Goal: Task Accomplishment & Management: Manage account settings

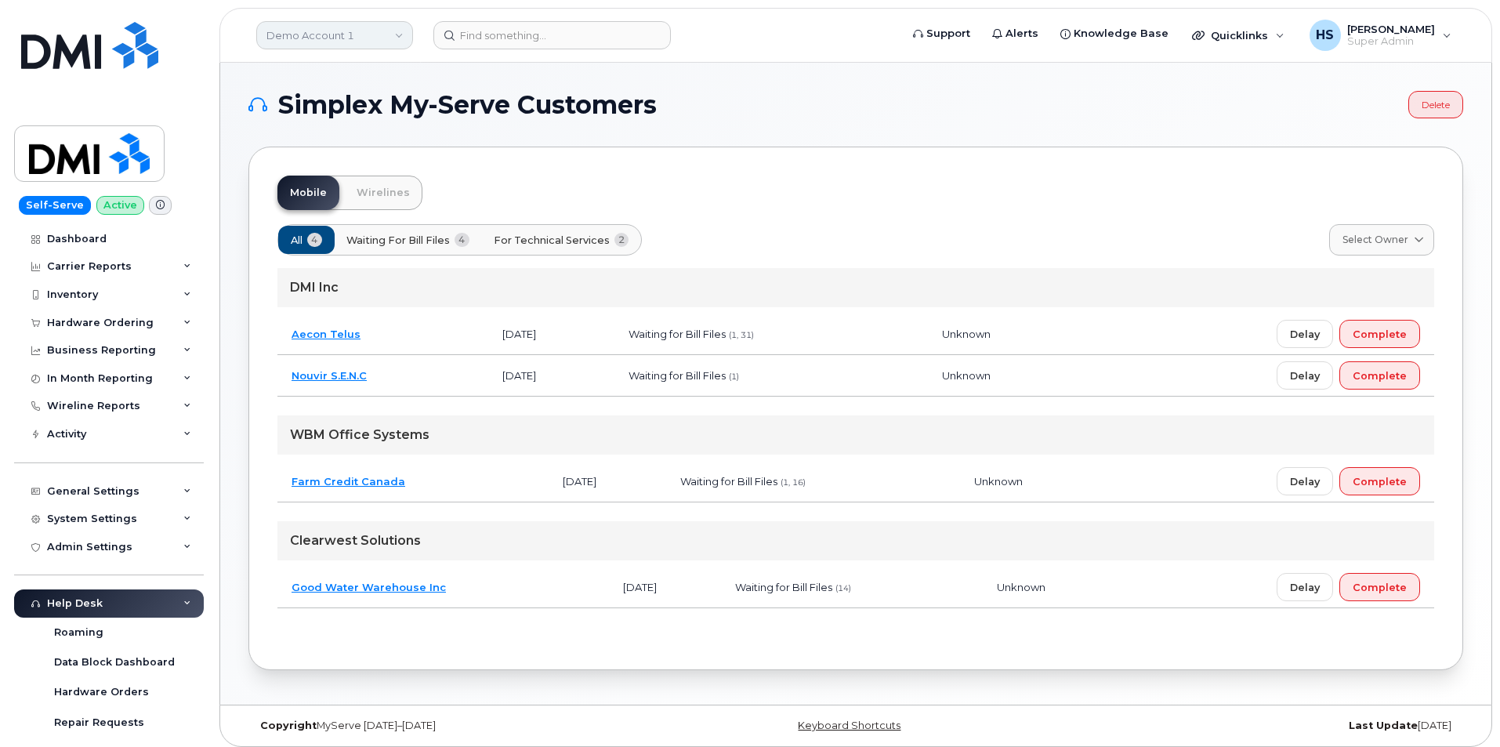
click at [334, 36] on link "Demo Account 1" at bounding box center [334, 35] width 157 height 28
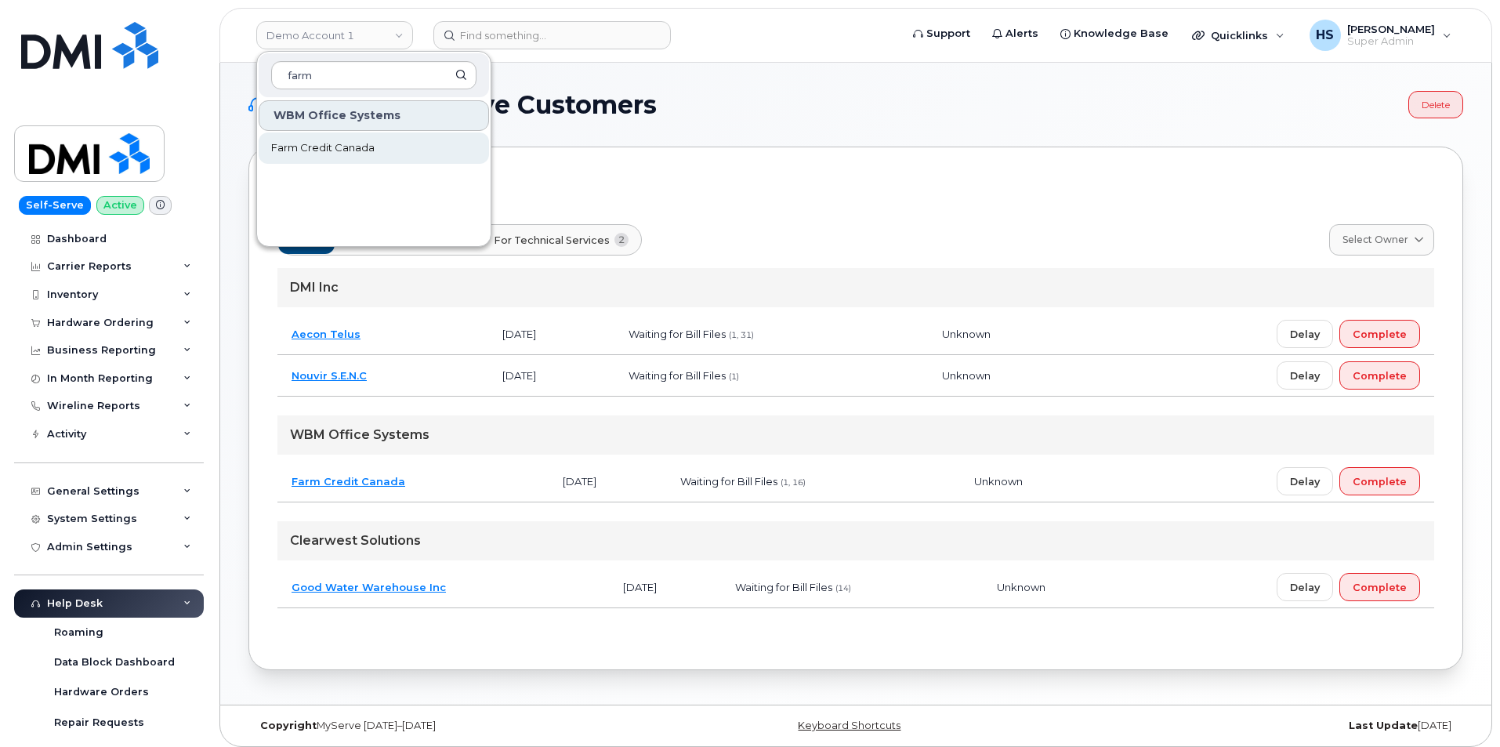
type input "farm"
click at [340, 148] on span "Farm Credit Canada" at bounding box center [322, 148] width 103 height 16
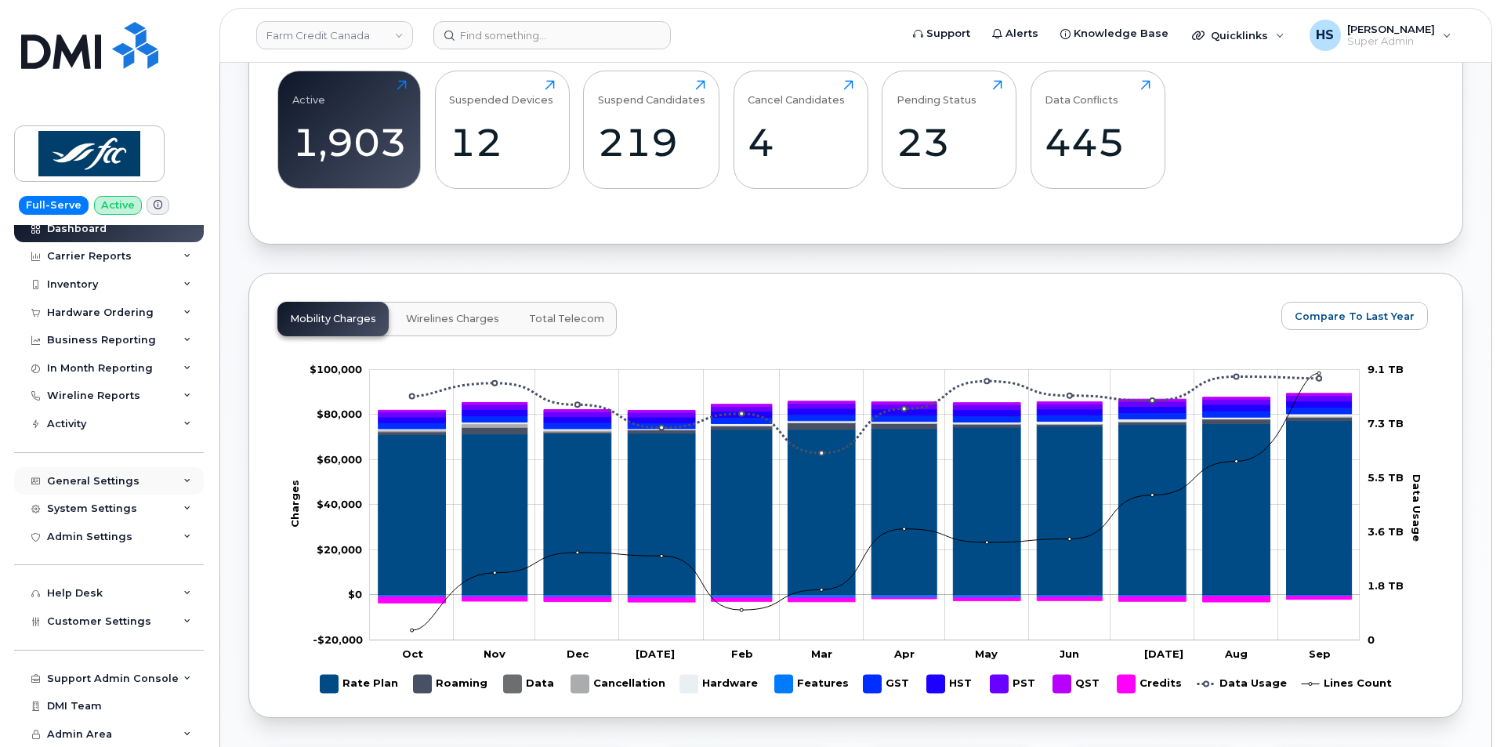
scroll to position [783, 0]
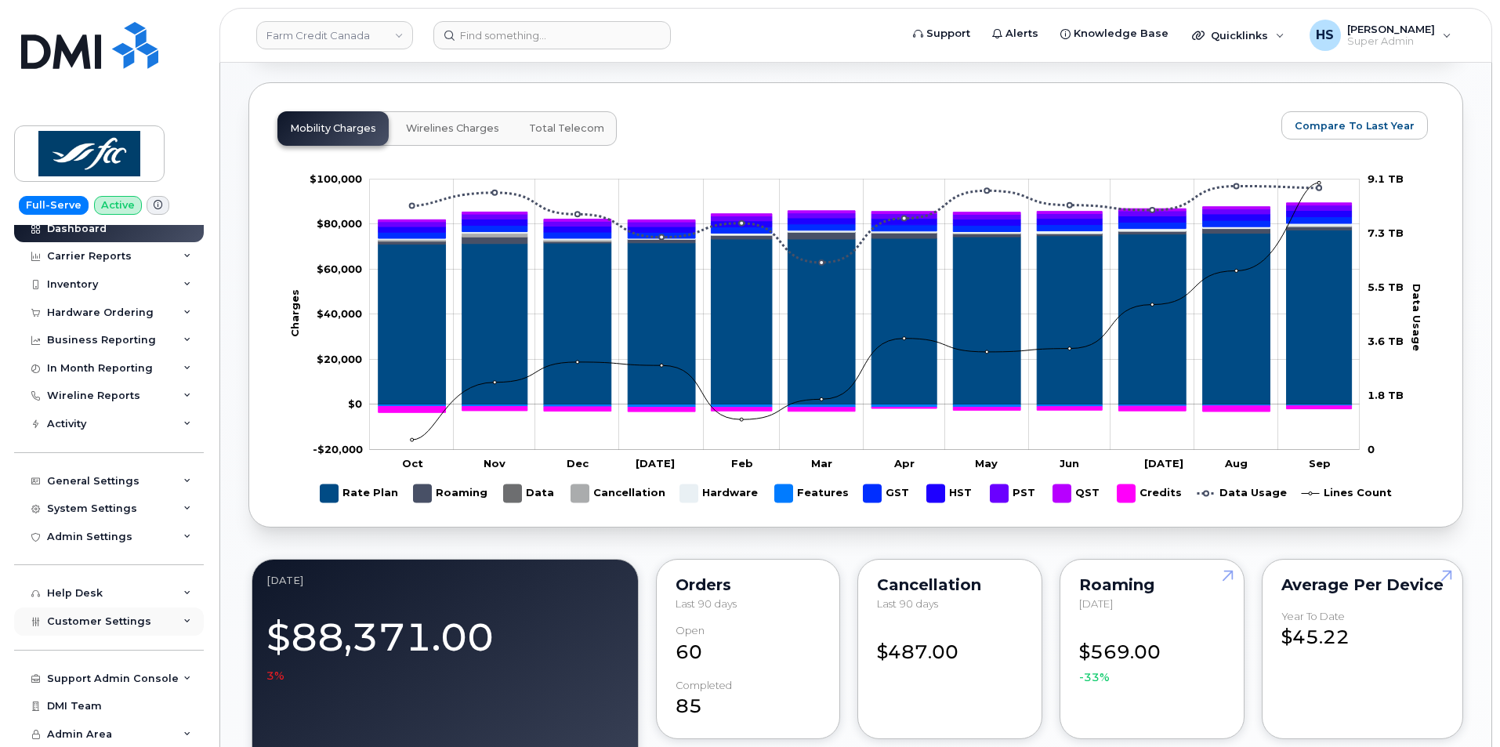
click at [81, 622] on span "Customer Settings" at bounding box center [99, 621] width 104 height 12
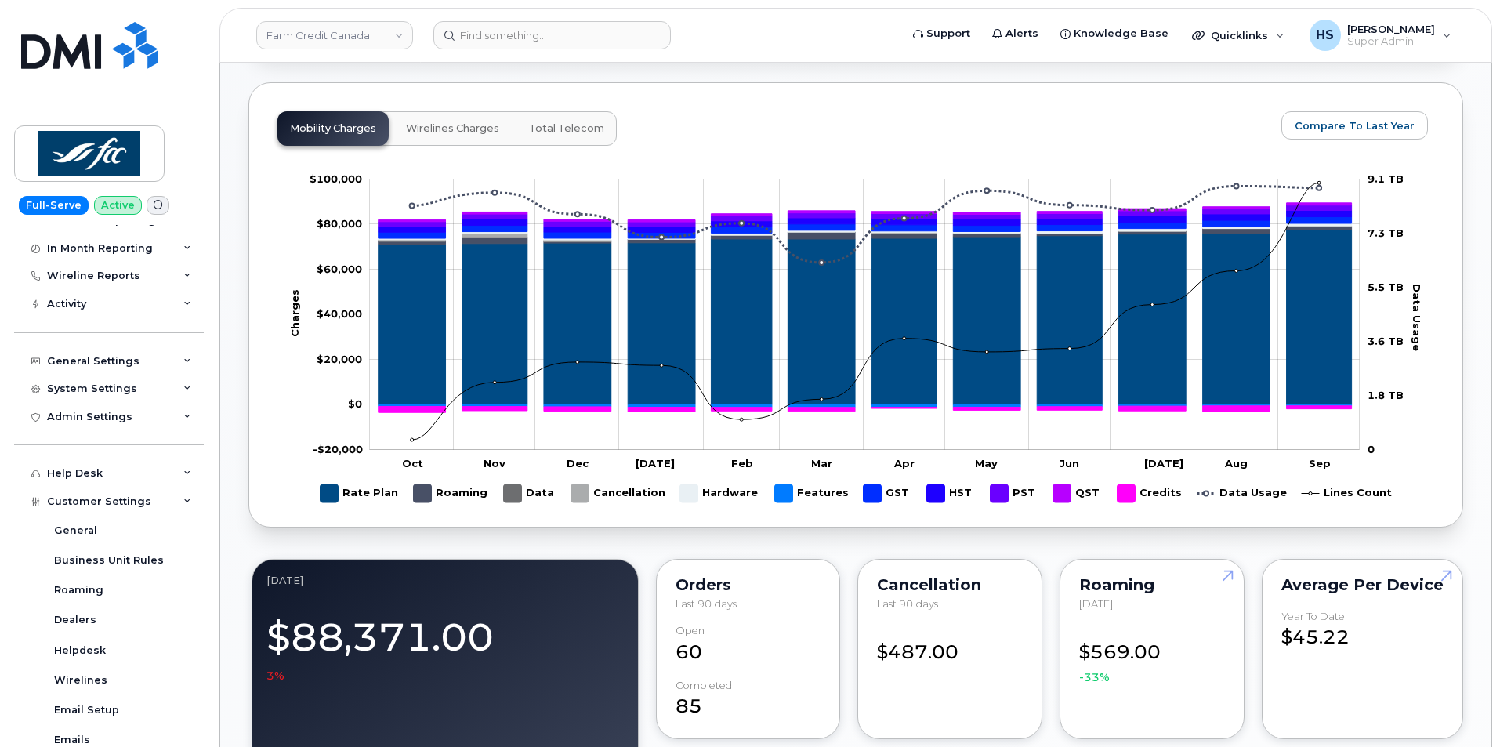
scroll to position [324, 0]
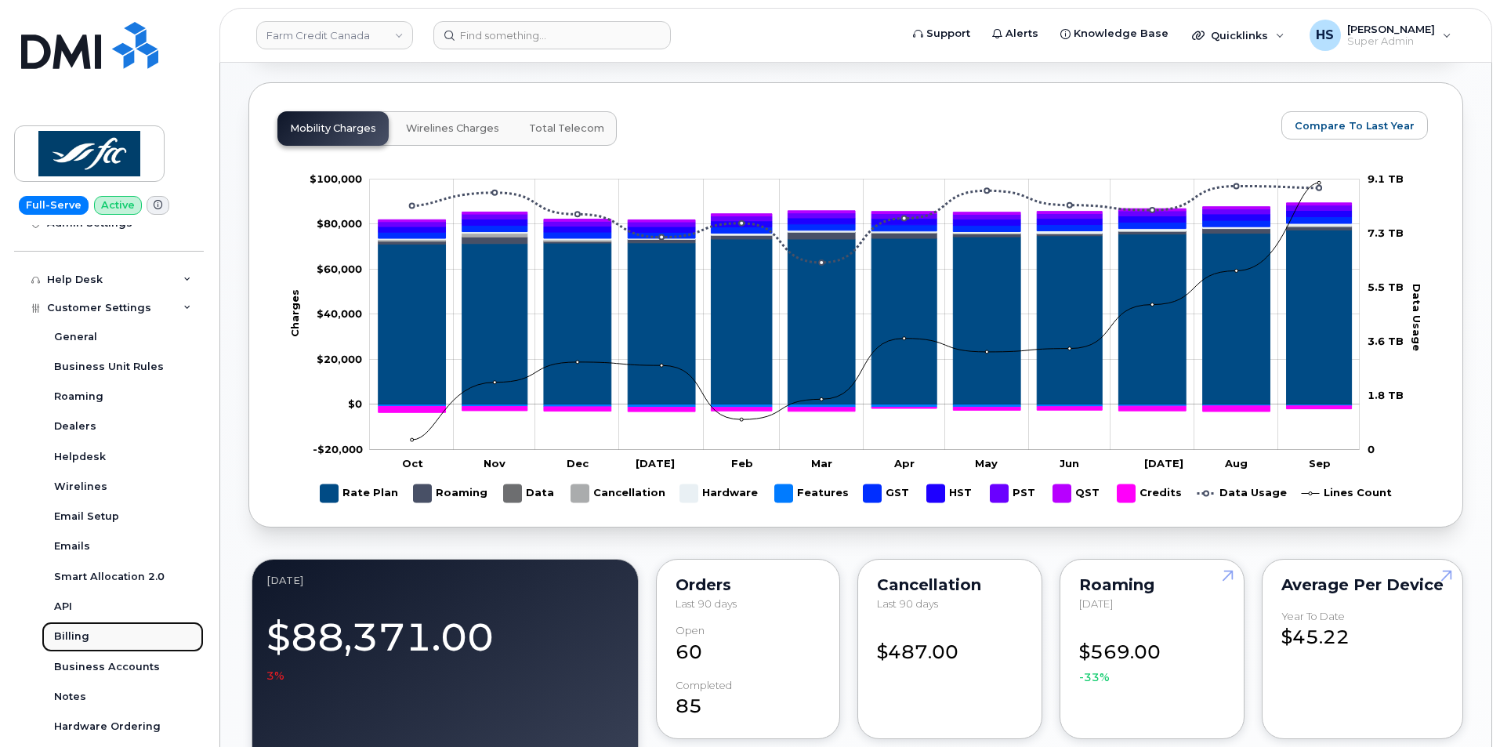
click at [65, 633] on div "Billing" at bounding box center [71, 636] width 35 height 14
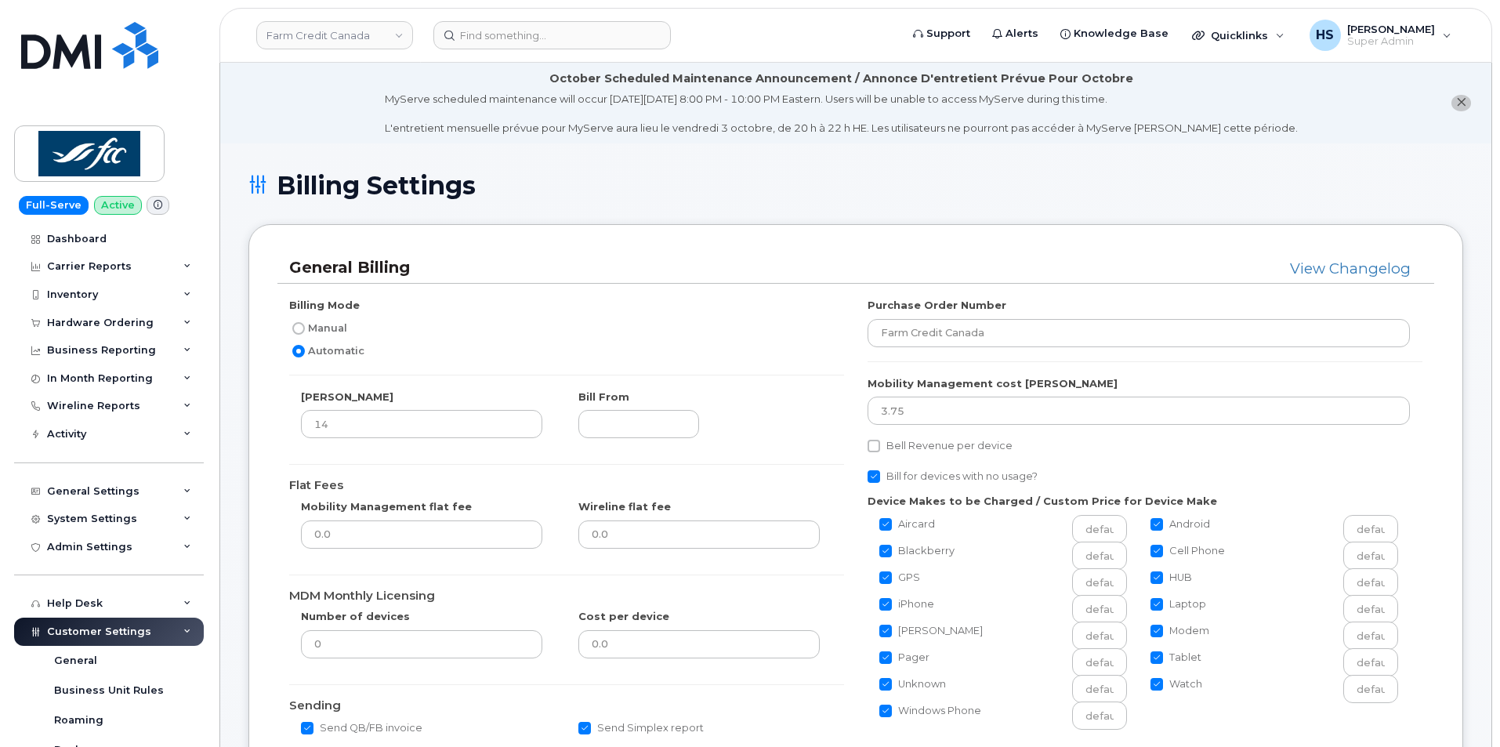
click at [297, 327] on input "Manual" at bounding box center [298, 328] width 13 height 13
radio input "true"
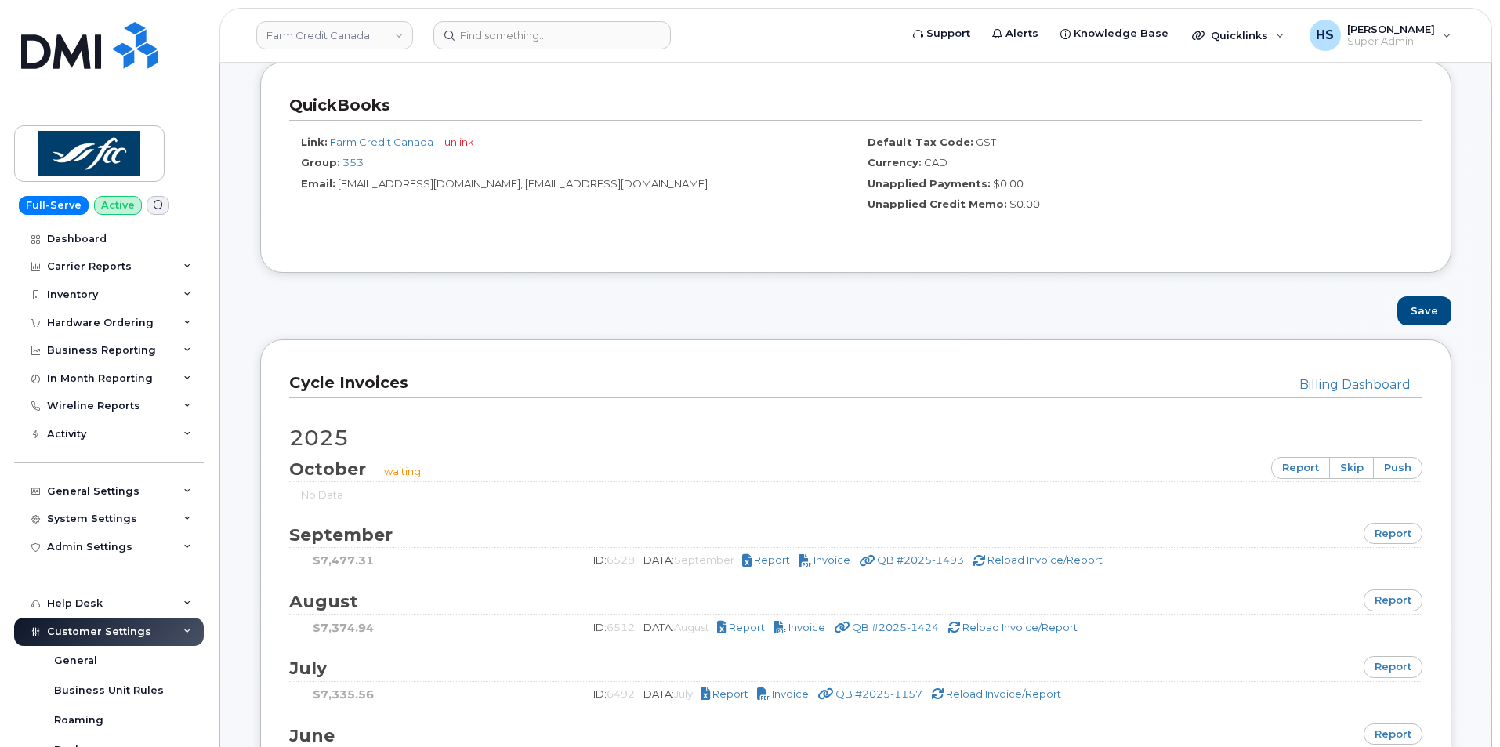
scroll to position [862, 0]
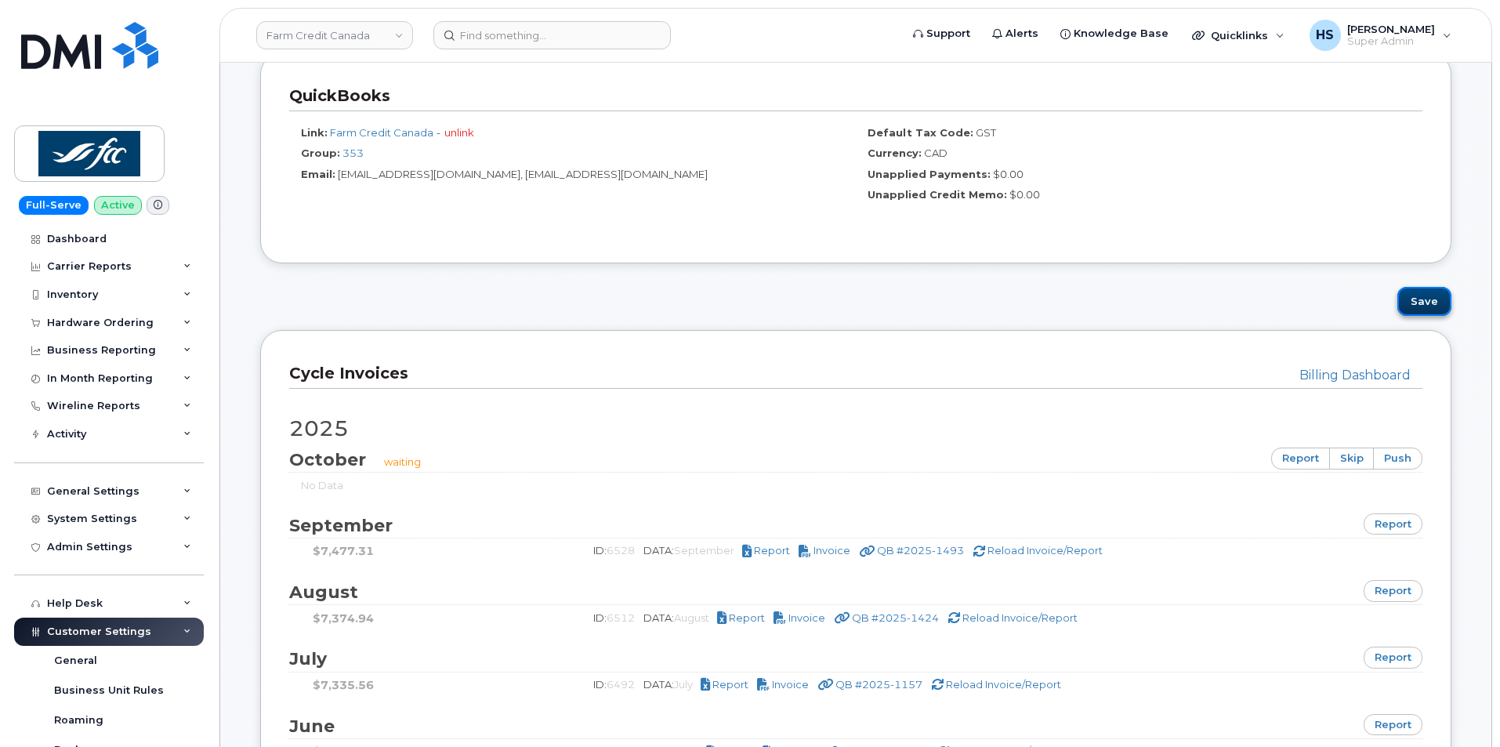
click at [1420, 306] on button "Save" at bounding box center [1424, 301] width 54 height 29
